Goal: Task Accomplishment & Management: Check status

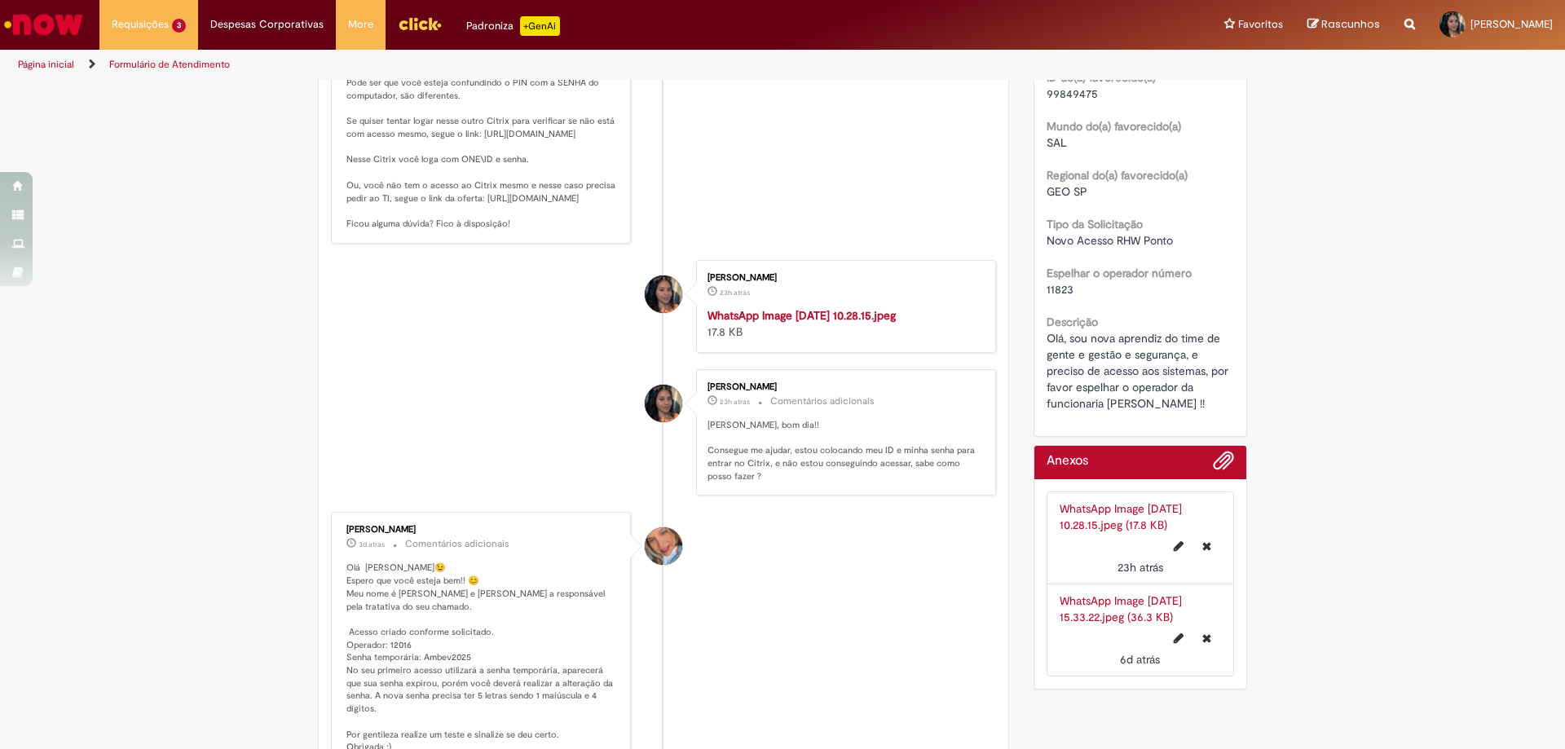
scroll to position [348, 0]
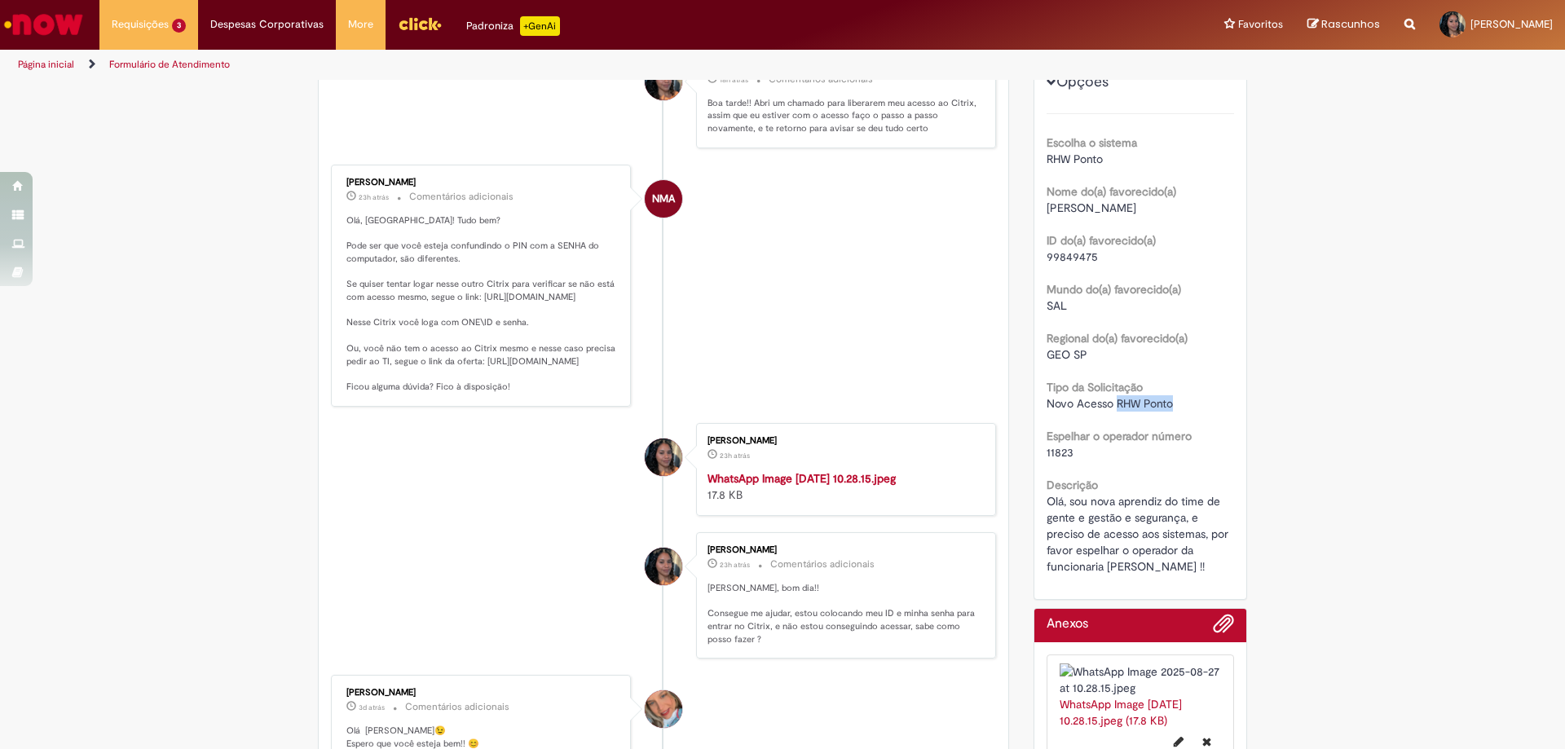
drag, startPoint x: 1110, startPoint y: 408, endPoint x: 1180, endPoint y: 404, distance: 70.2
click at [1180, 404] on div "Novo Acesso RHW Ponto" at bounding box center [1141, 403] width 188 height 16
copy span "RHW Ponto"
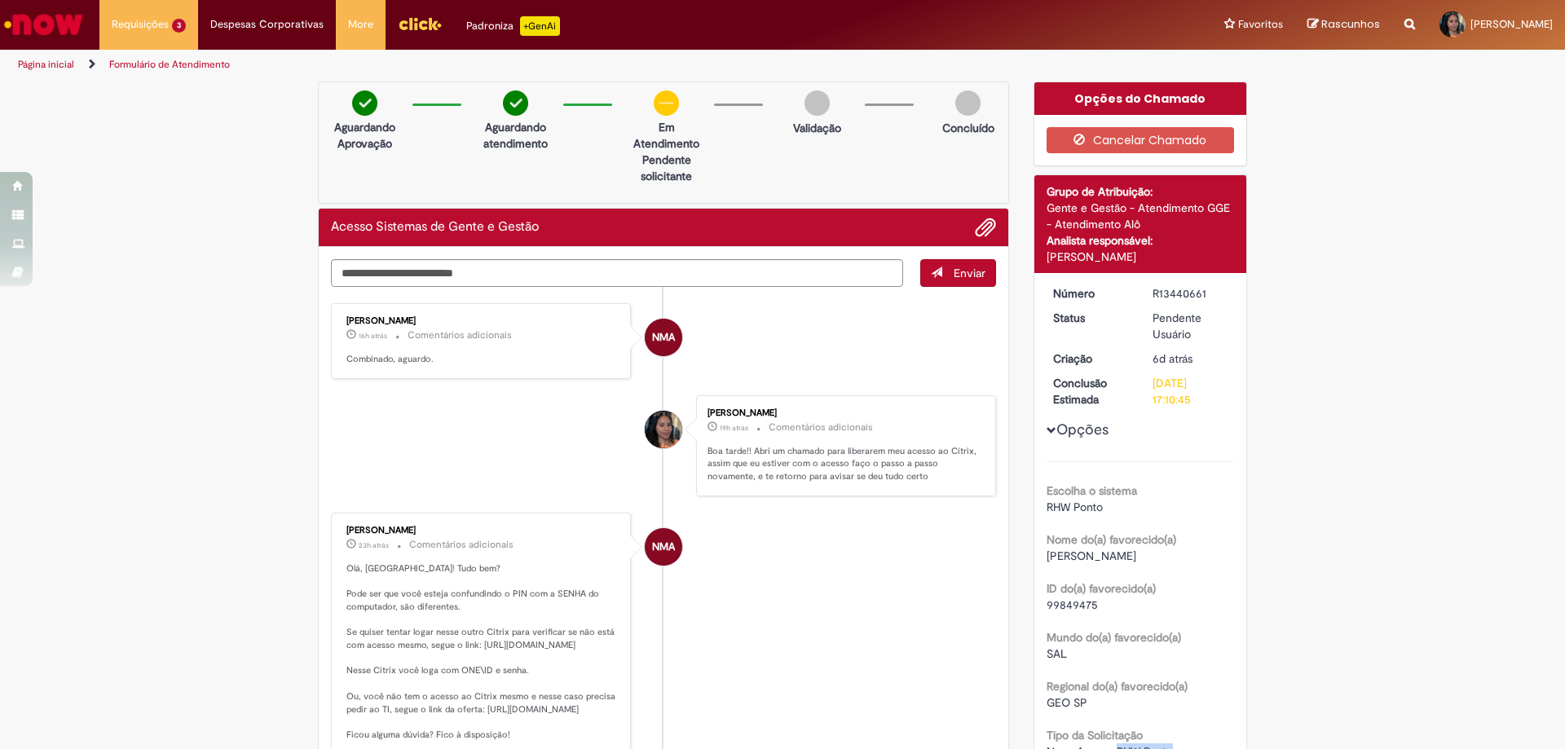
scroll to position [163, 0]
click at [695, 281] on textarea "Digite sua mensagem aqui..." at bounding box center [617, 273] width 572 height 28
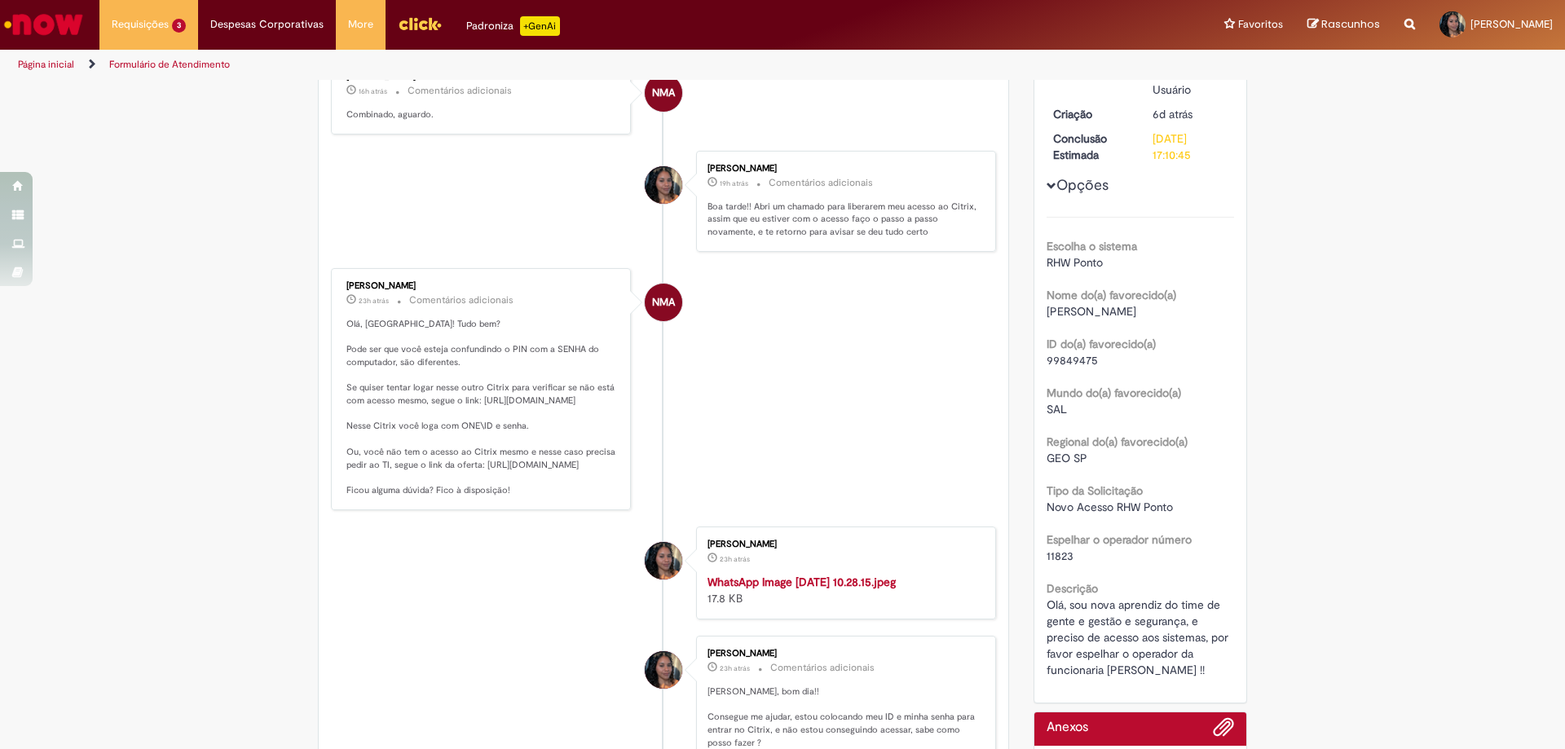
scroll to position [371, 0]
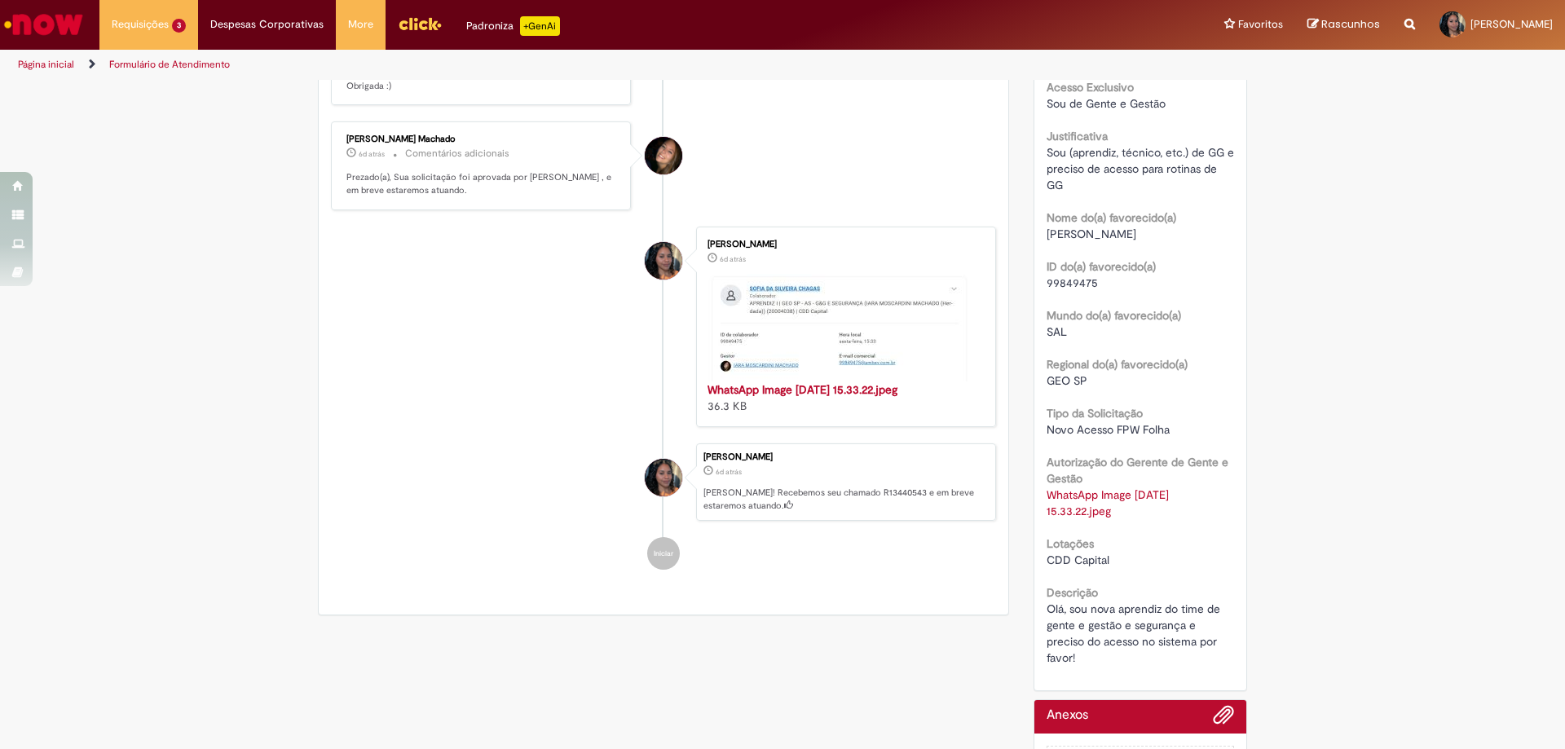
scroll to position [289, 0]
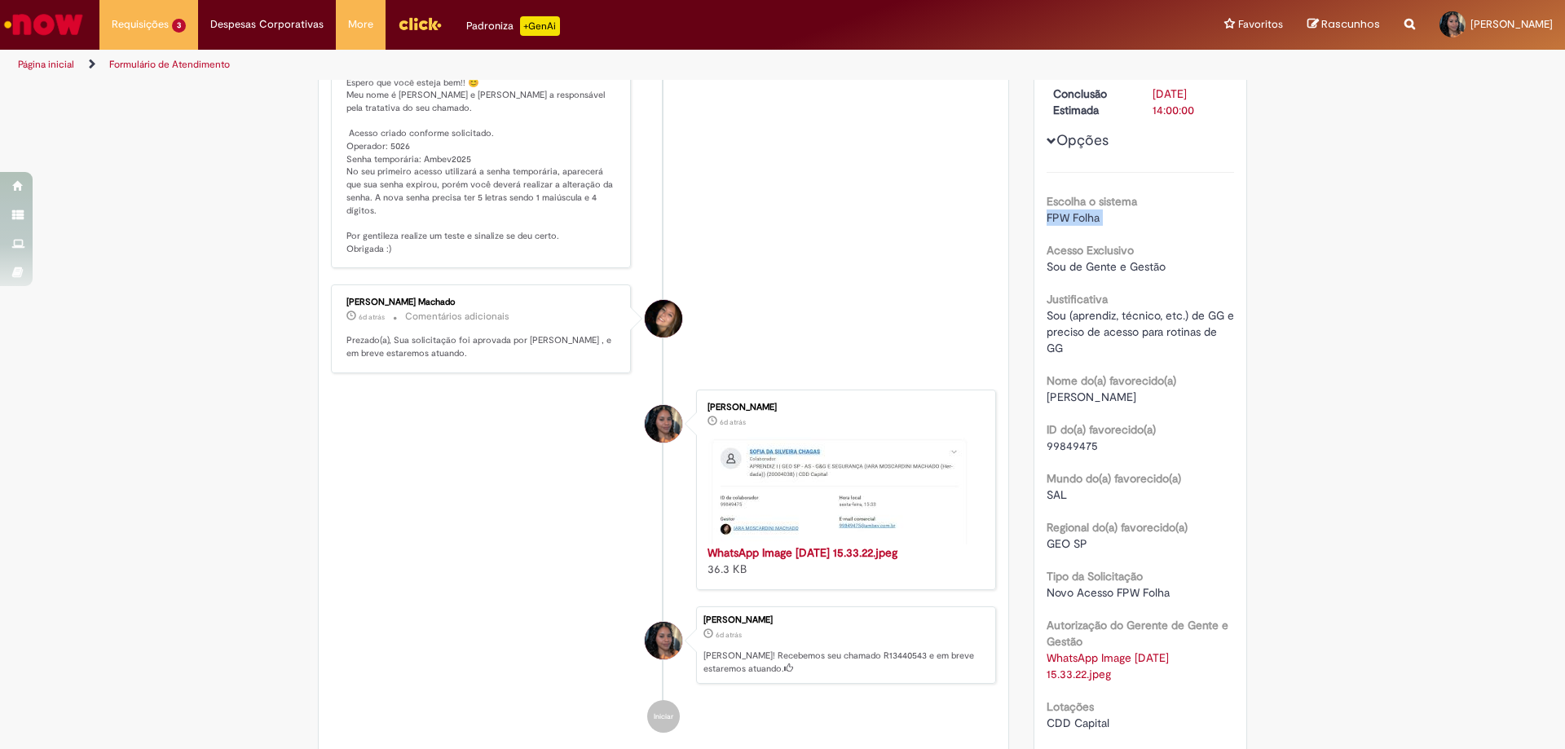
drag, startPoint x: 1028, startPoint y: 215, endPoint x: 1104, endPoint y: 227, distance: 76.7
click at [1104, 227] on div "Número R13440543 Status Pendente Usuário Criação 6d atrás 6 dias atrás Conclusã…" at bounding box center [1140, 419] width 213 height 870
copy div "FPW Folha"
